Goal: Find specific page/section: Find specific page/section

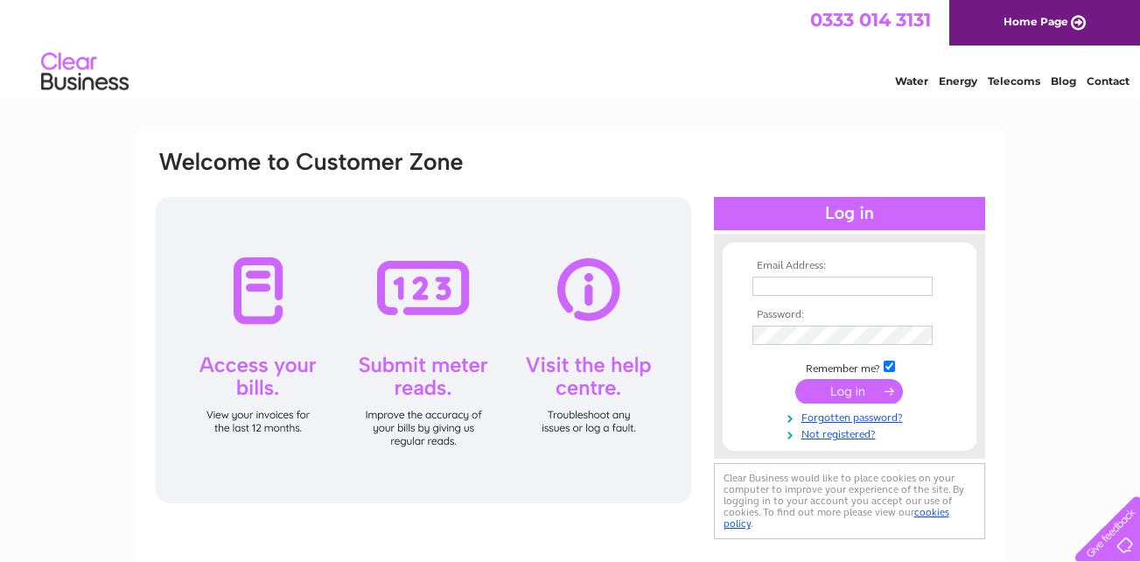
type input "sales@chellsbuildingsupplies.co.uk"
click at [807, 388] on input "submit" at bounding box center [849, 391] width 108 height 24
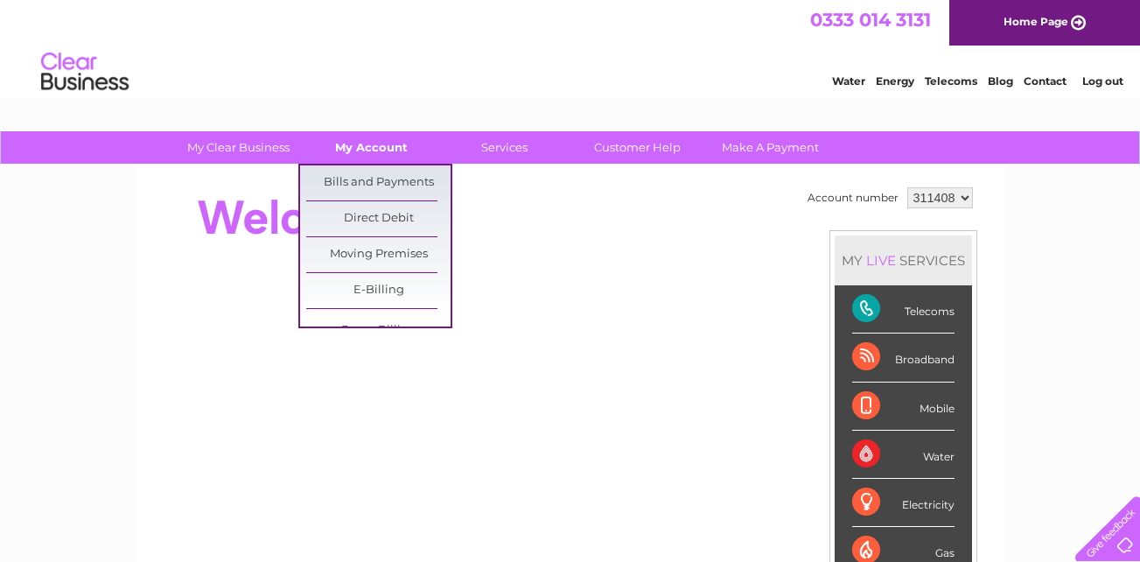
click at [365, 140] on link "My Account" at bounding box center [371, 147] width 144 height 32
click at [365, 184] on link "Bills and Payments" at bounding box center [378, 182] width 144 height 35
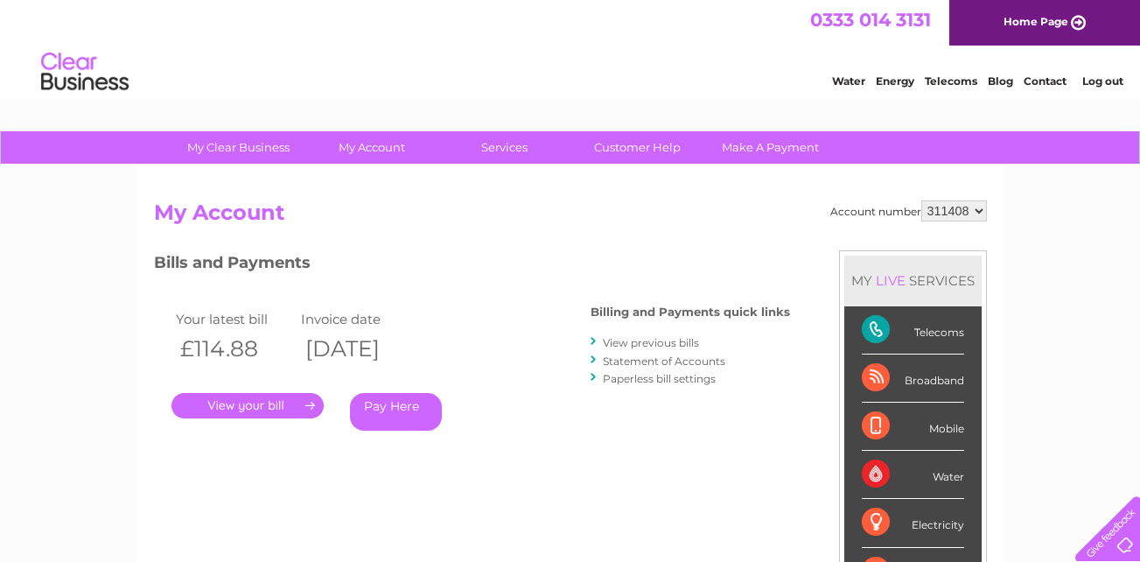
drag, startPoint x: 0, startPoint y: 0, endPoint x: 365, endPoint y: 184, distance: 408.4
click at [365, 184] on div "Account number 311408 My Account MY LIVE SERVICES Telecoms Broadband Mobile Wat…" at bounding box center [570, 454] width 866 height 579
